Goal: Task Accomplishment & Management: Use online tool/utility

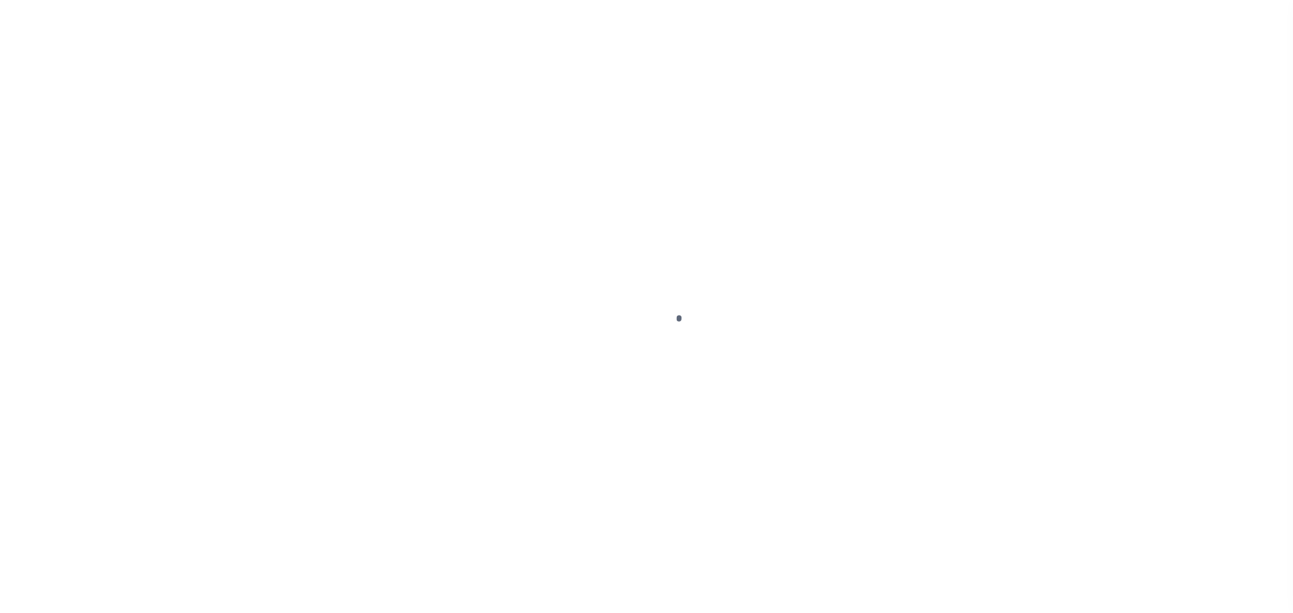
select select
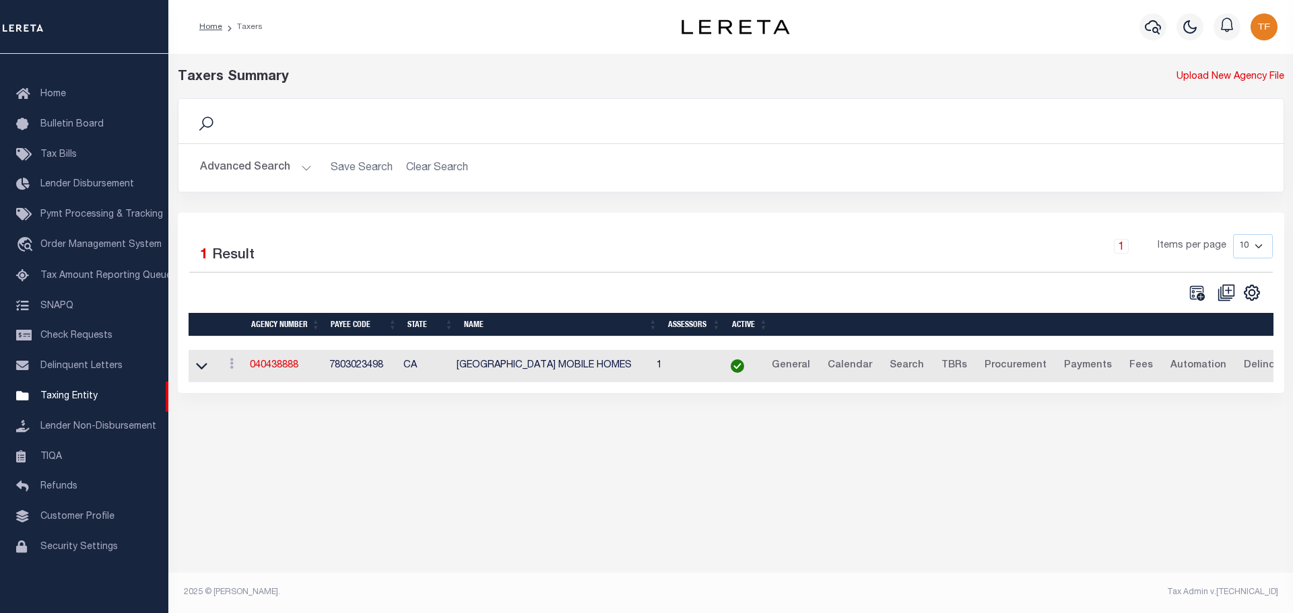
click at [300, 166] on button "Advanced Search" at bounding box center [256, 168] width 112 height 26
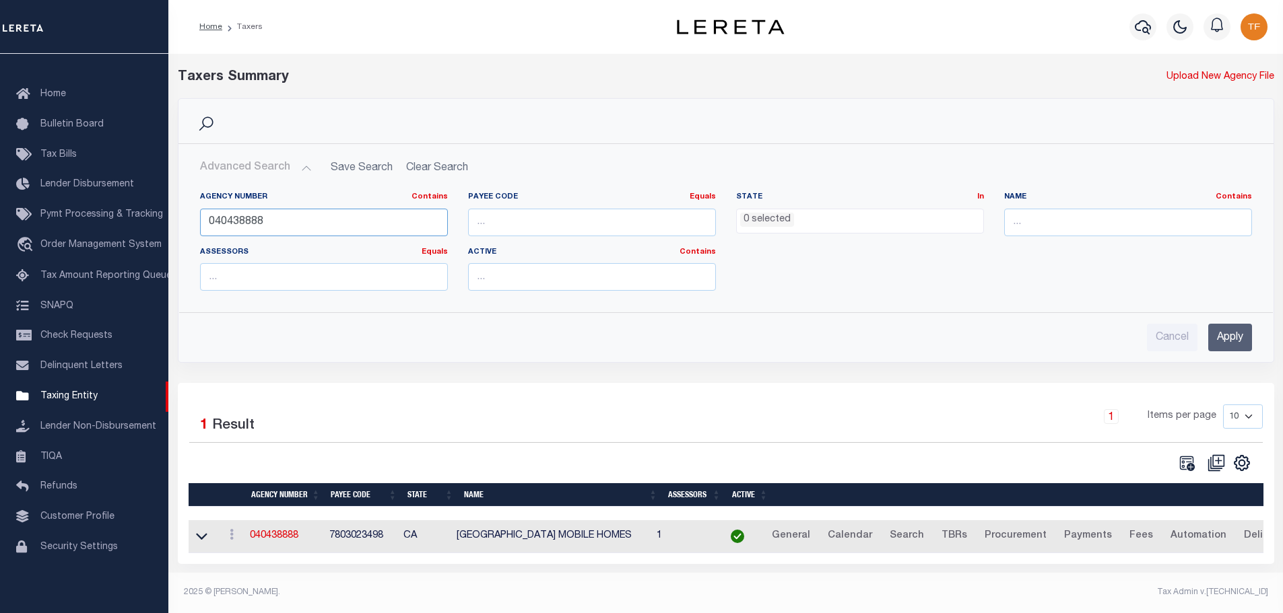
drag, startPoint x: 247, startPoint y: 222, endPoint x: 177, endPoint y: 211, distance: 71.0
click at [179, 211] on div "Agency Number Contains Contains Is 040438888 Payee Code Equals Equals Is Not Eq…" at bounding box center [726, 241] width 1094 height 121
click at [1230, 341] on input "Apply" at bounding box center [1230, 338] width 44 height 28
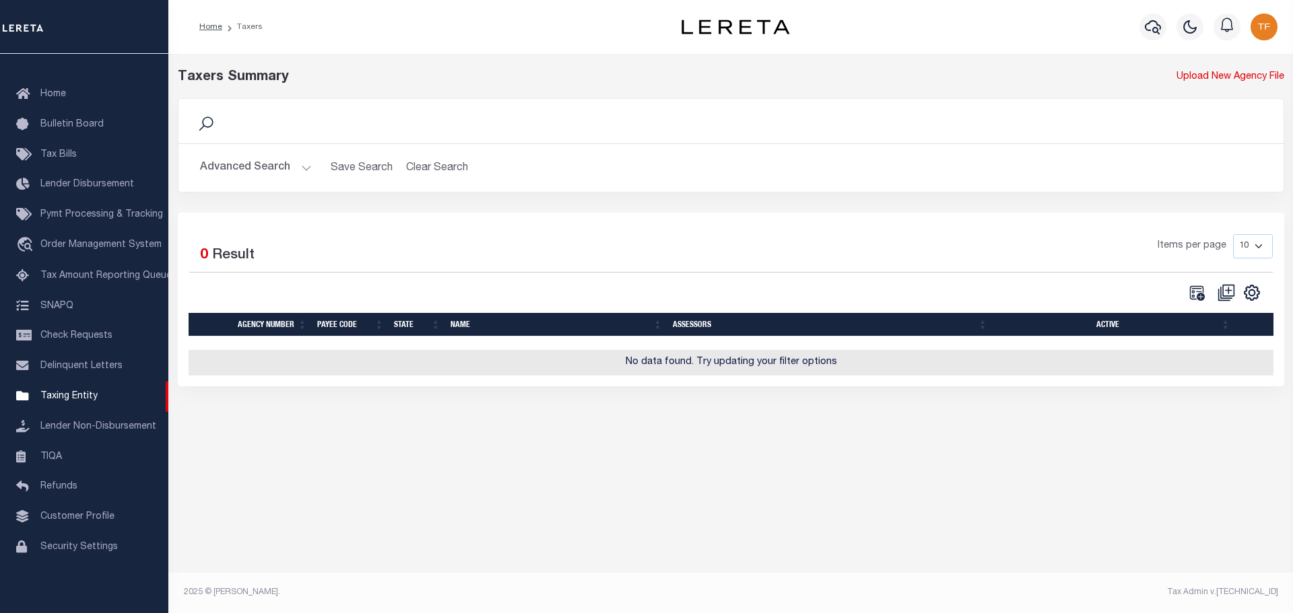
click at [306, 172] on button "Advanced Search" at bounding box center [256, 168] width 112 height 26
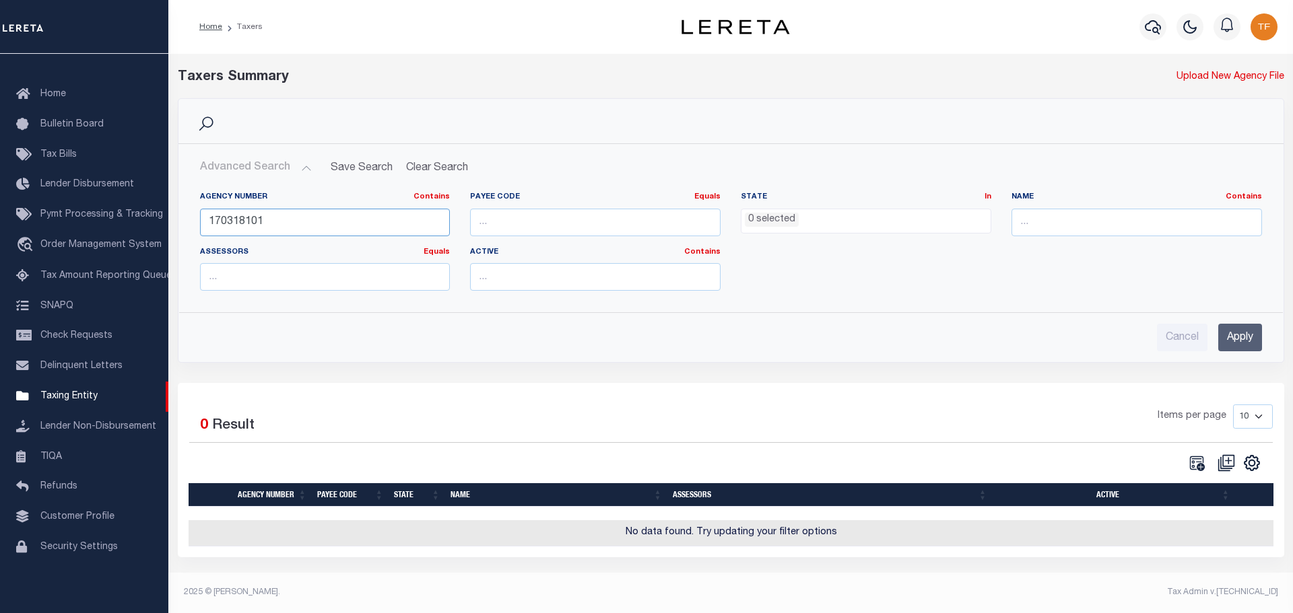
drag, startPoint x: 238, startPoint y: 221, endPoint x: 345, endPoint y: 224, distance: 107.1
click at [331, 228] on input "170318101" at bounding box center [325, 223] width 251 height 28
click at [1242, 324] on input "Apply" at bounding box center [1240, 338] width 44 height 28
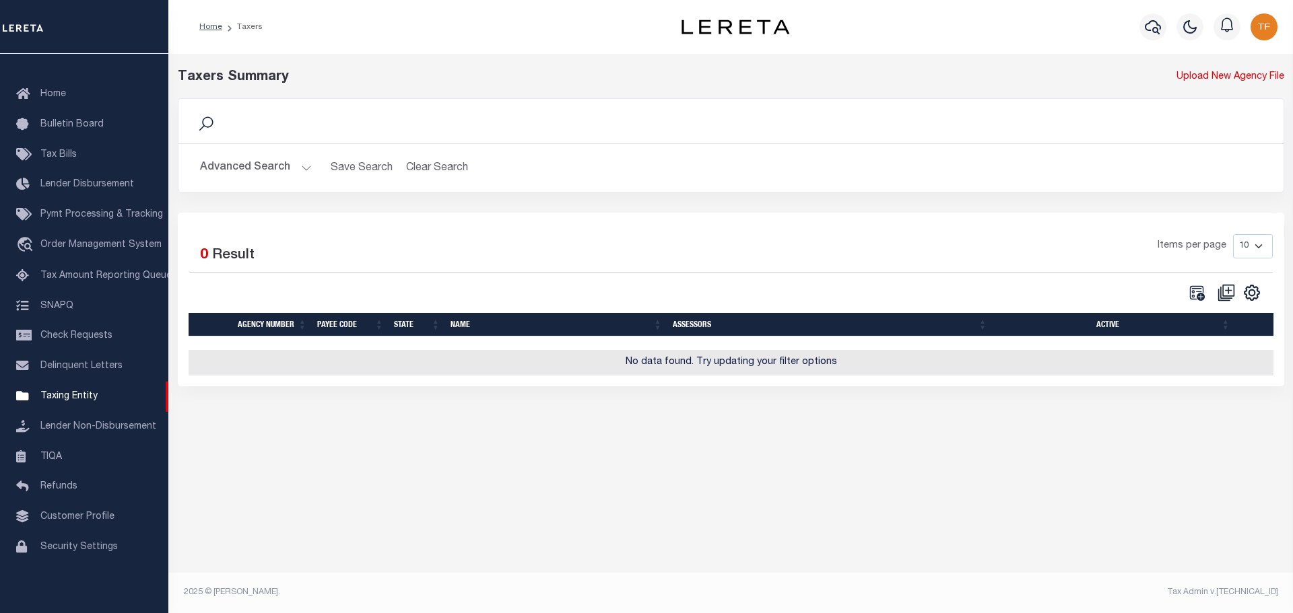
drag, startPoint x: 304, startPoint y: 167, endPoint x: 306, endPoint y: 177, distance: 10.3
click at [304, 168] on button "Advanced Search" at bounding box center [256, 168] width 112 height 26
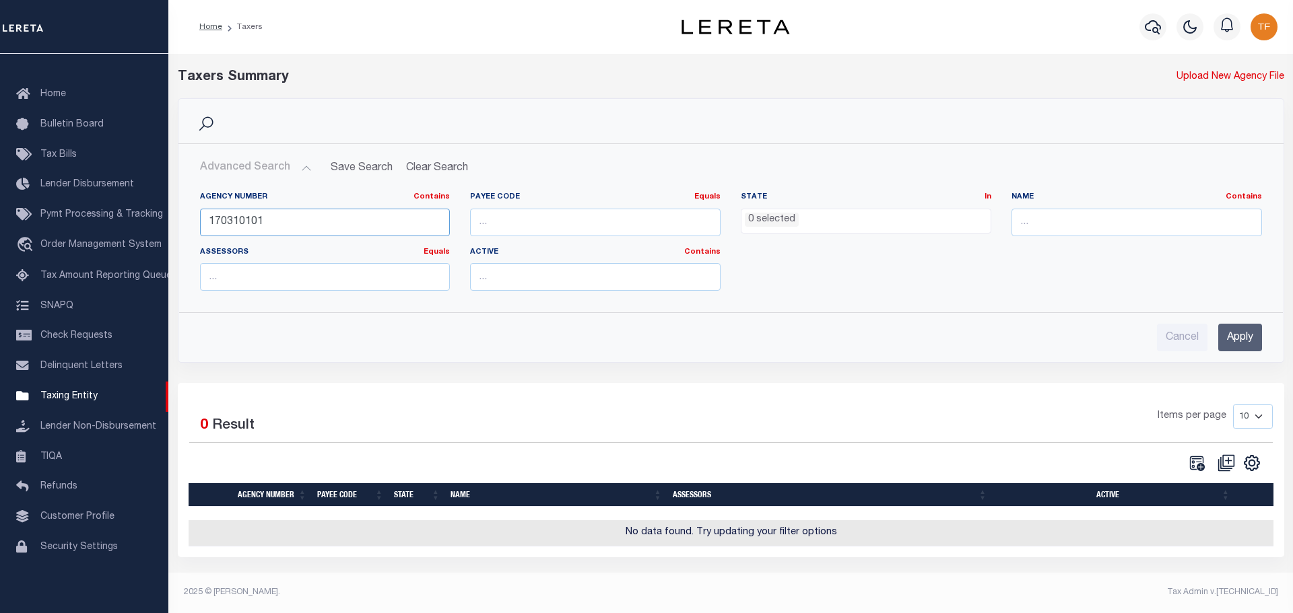
click at [239, 222] on input "170310101" at bounding box center [325, 223] width 251 height 28
type input "170130101"
click at [1241, 347] on input "Apply" at bounding box center [1240, 338] width 44 height 28
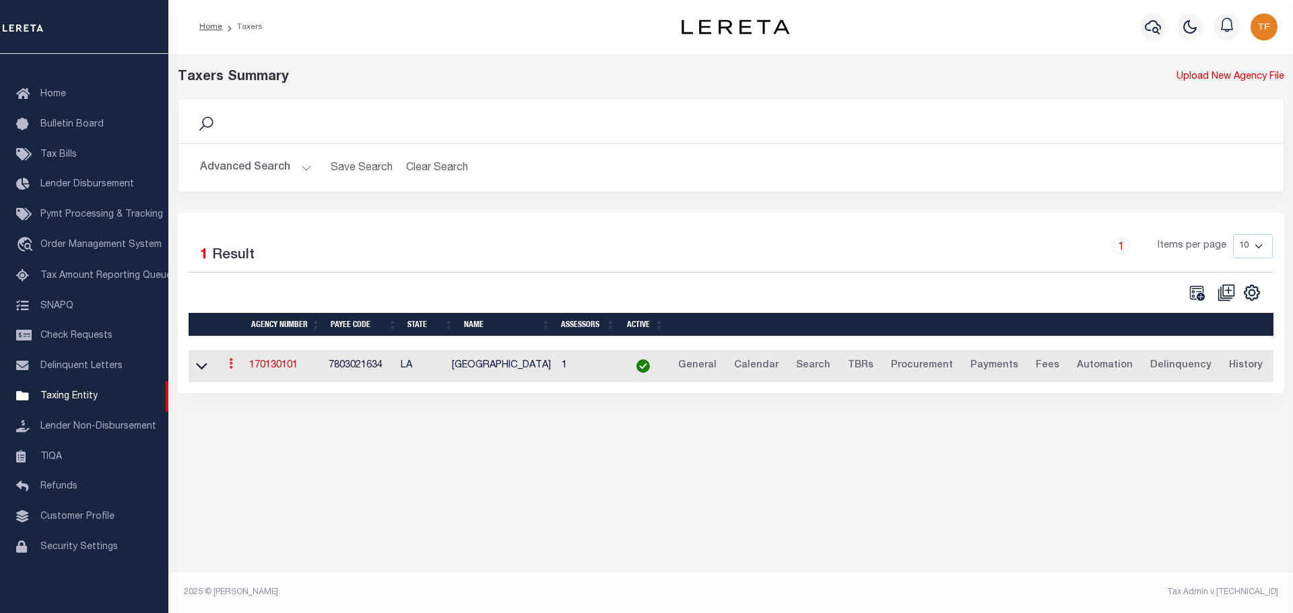
click at [232, 368] on icon at bounding box center [231, 363] width 4 height 11
click at [257, 413] on link "Clone agency" at bounding box center [271, 409] width 94 height 22
type input "170130103"
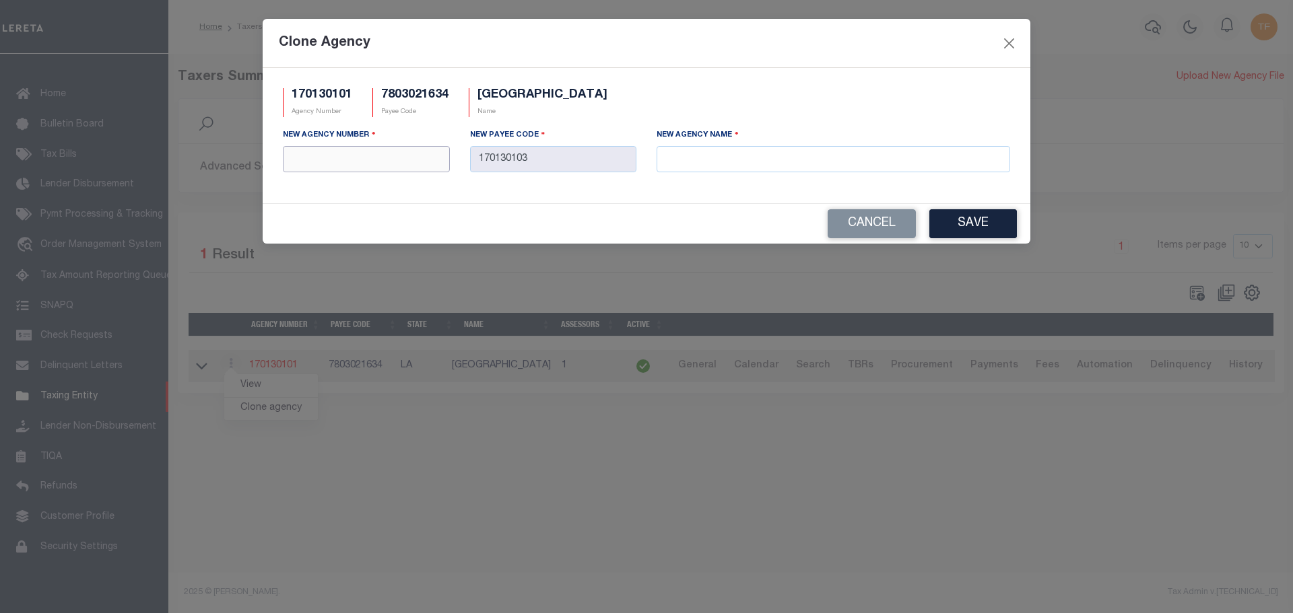
click at [372, 163] on input "text" at bounding box center [366, 159] width 167 height 26
click at [366, 170] on input "text" at bounding box center [366, 159] width 167 height 26
type input "170138101"
click at [755, 176] on div "New Agency Name" at bounding box center [833, 155] width 374 height 55
click at [714, 149] on input "text" at bounding box center [834, 159] width 354 height 26
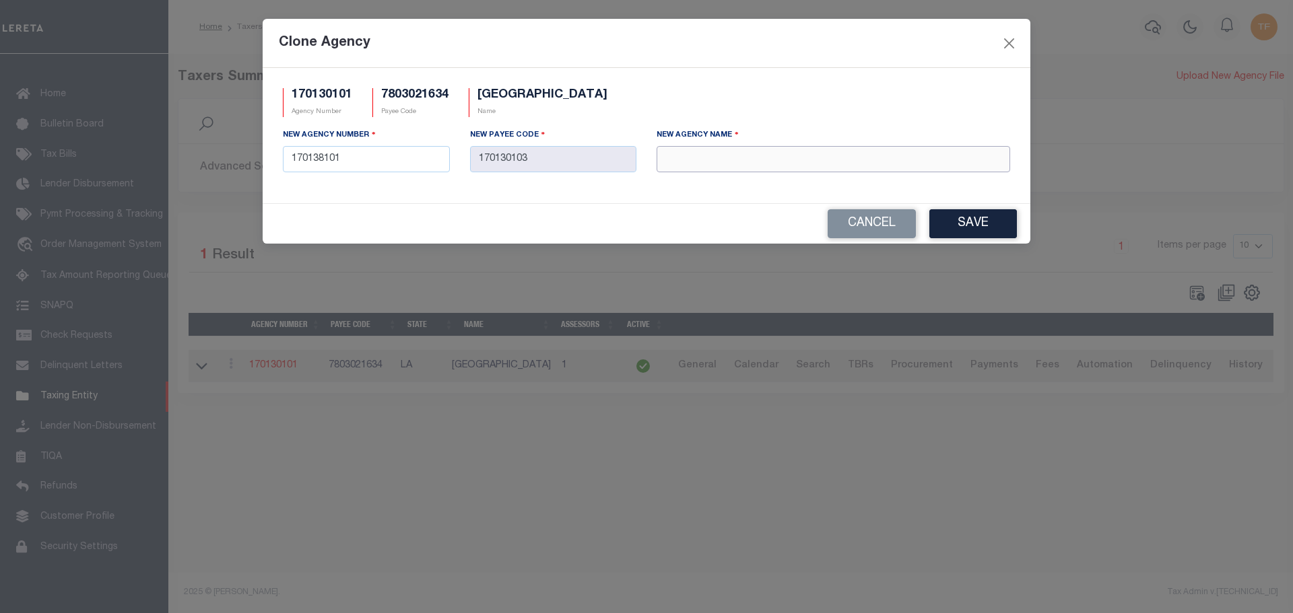
paste input "[GEOGRAPHIC_DATA] MOBILE HOMES"
type input "[GEOGRAPHIC_DATA] MOBILE HOMES"
click at [972, 221] on button "Save" at bounding box center [973, 223] width 88 height 29
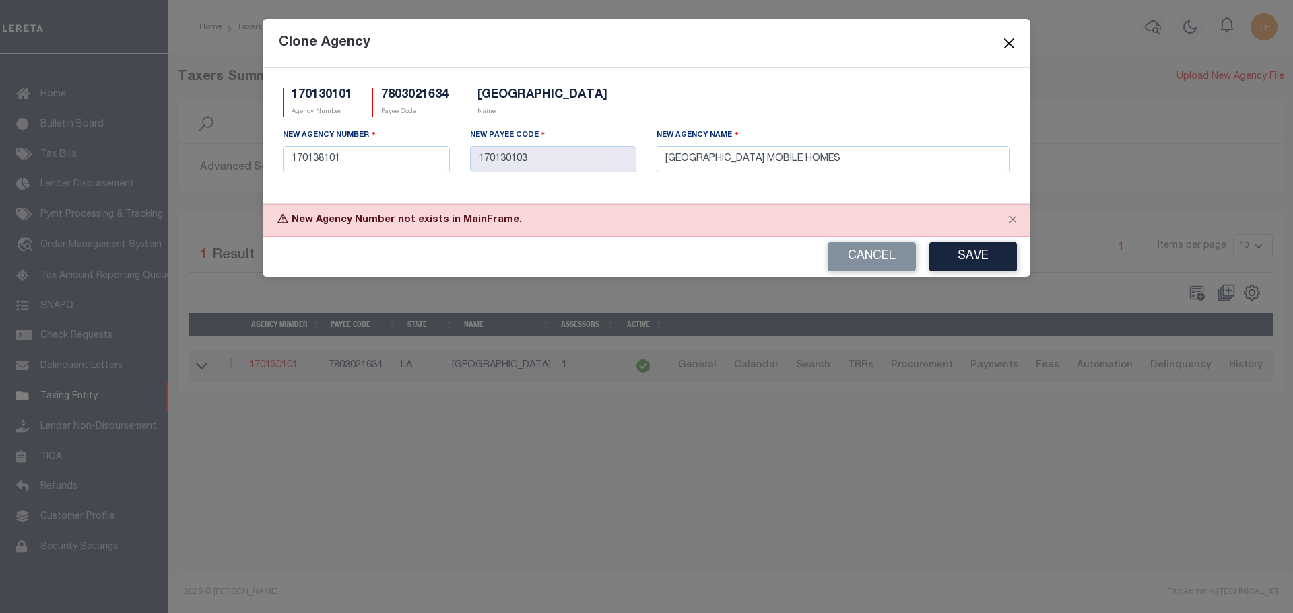
click at [1009, 50] on button "Close" at bounding box center [1010, 43] width 18 height 18
